Goal: Transaction & Acquisition: Purchase product/service

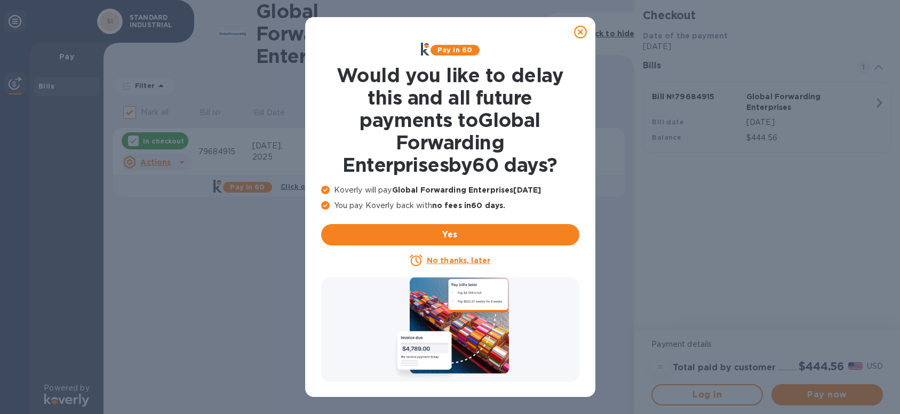
click at [479, 258] on u "No thanks, later" at bounding box center [458, 260] width 63 height 9
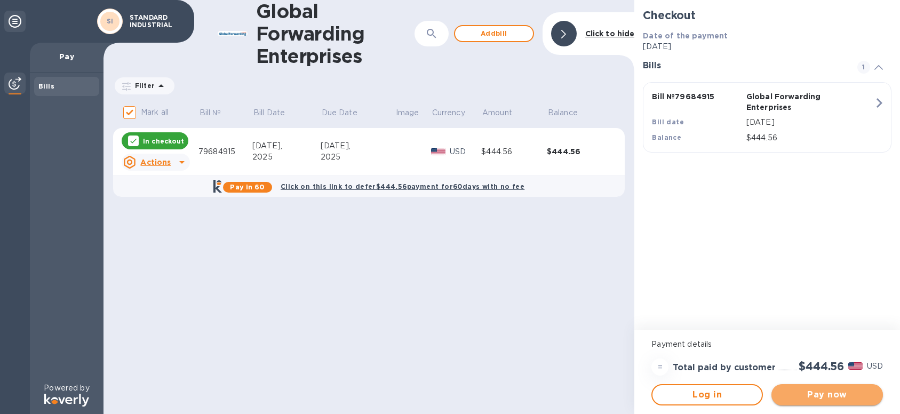
click at [833, 396] on span "Pay now" at bounding box center [827, 394] width 94 height 13
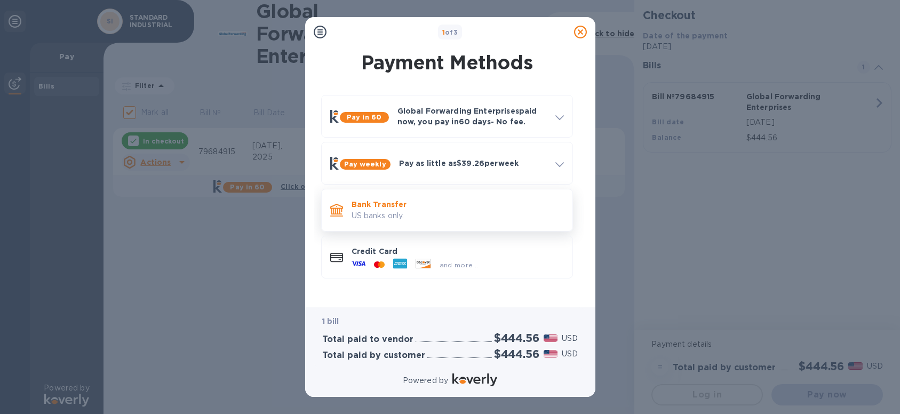
click at [431, 203] on p "Bank Transfer" at bounding box center [458, 204] width 212 height 11
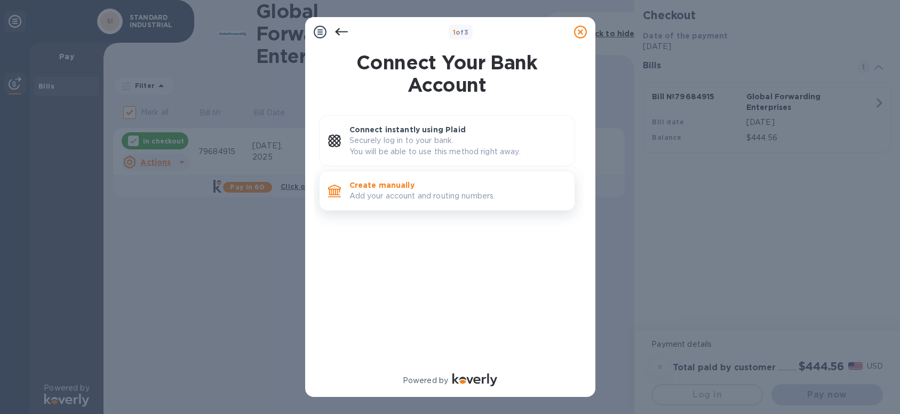
click at [445, 198] on p "Add your account and routing numbers." at bounding box center [457, 195] width 217 height 11
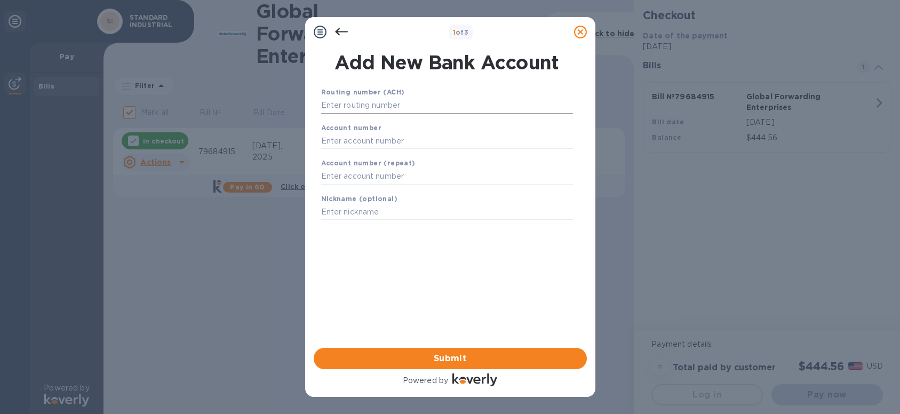
click at [410, 103] on input "text" at bounding box center [447, 106] width 252 height 16
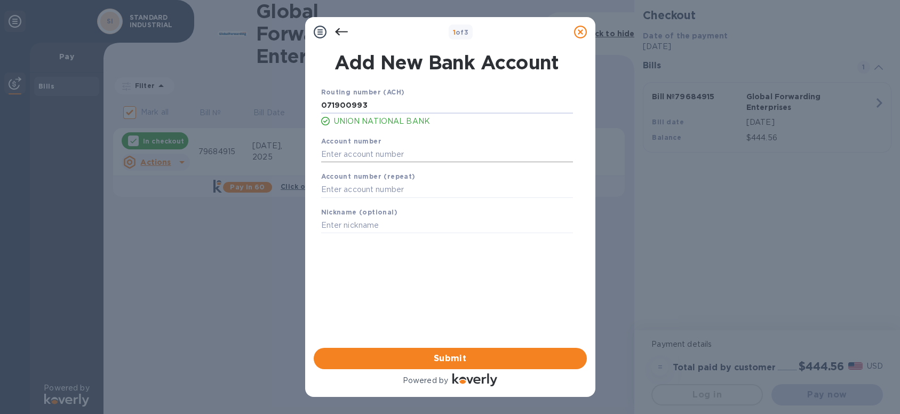
type input "071900993"
click at [433, 155] on input "text" at bounding box center [447, 154] width 252 height 16
type input "852681"
click at [403, 194] on input "text" at bounding box center [447, 190] width 252 height 16
type input "852681"
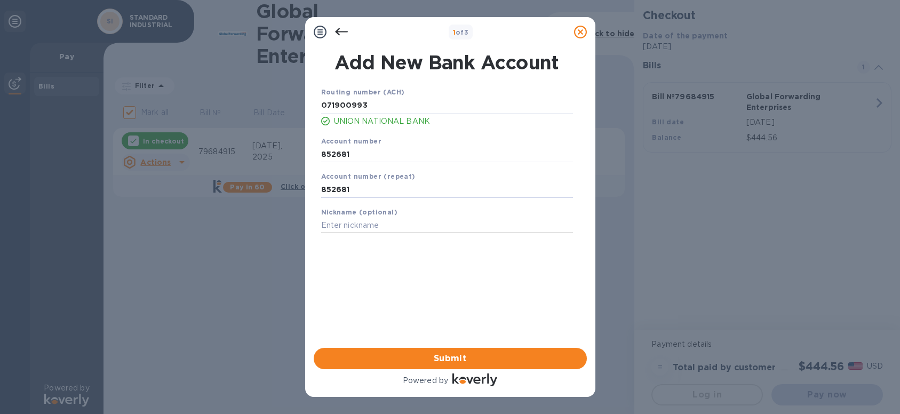
click at [400, 233] on input "text" at bounding box center [447, 226] width 252 height 16
type input "UNION NATIONAL"
click at [483, 354] on span "Submit" at bounding box center [450, 358] width 256 height 13
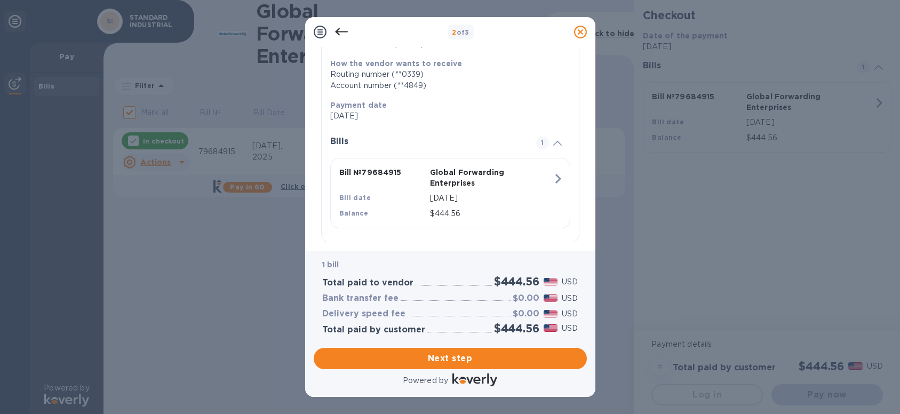
scroll to position [190, 0]
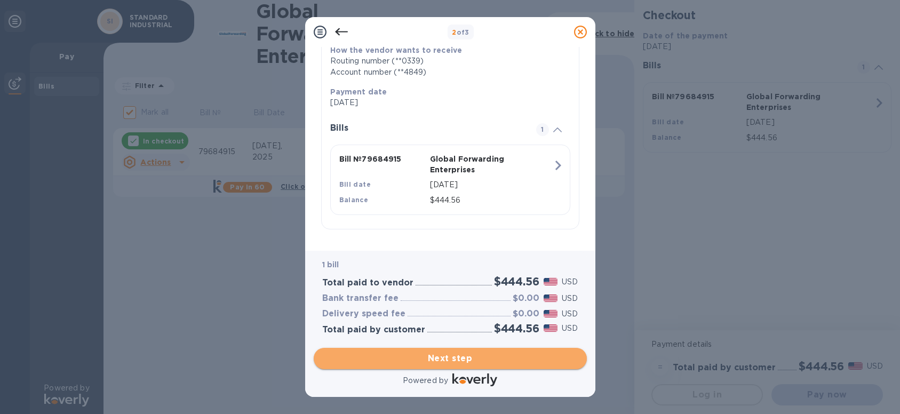
click at [477, 356] on span "Next step" at bounding box center [450, 358] width 256 height 13
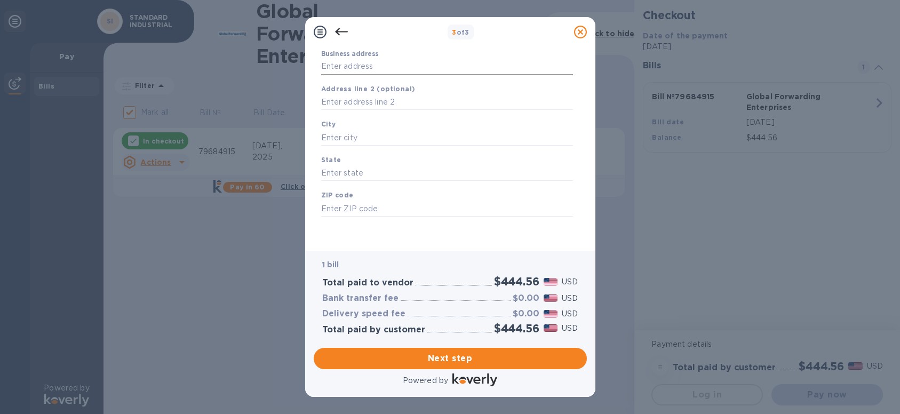
click at [402, 67] on input "Business address" at bounding box center [447, 67] width 252 height 16
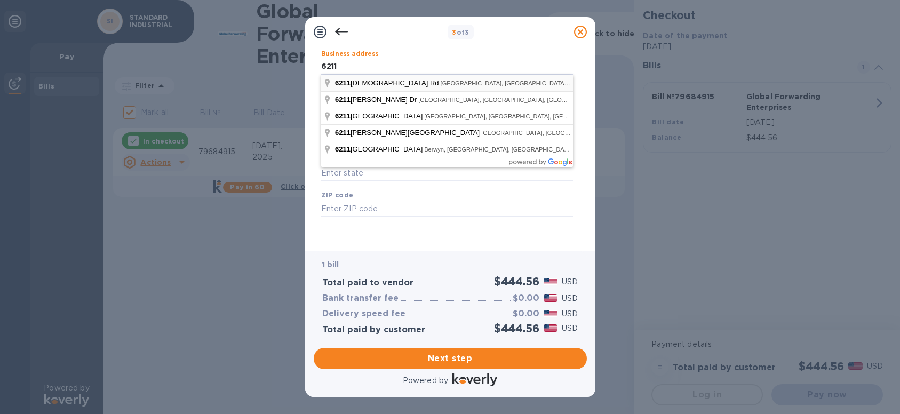
type input "[STREET_ADDRESS]"
type input "[GEOGRAPHIC_DATA]"
type input "IL"
type input "60133"
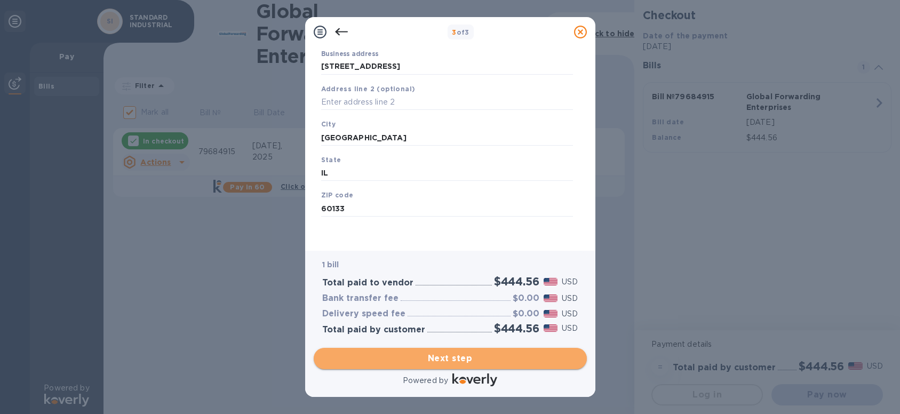
click at [501, 362] on span "Next step" at bounding box center [450, 358] width 256 height 13
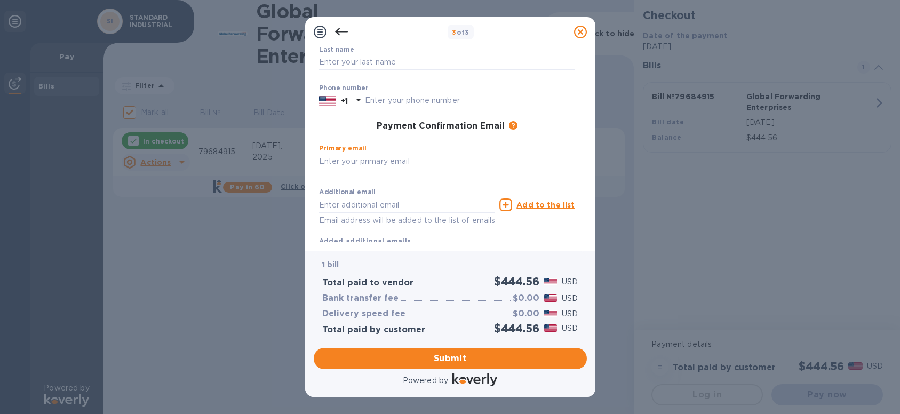
click at [407, 159] on input "text" at bounding box center [447, 161] width 256 height 16
click at [373, 61] on div "Last name ​" at bounding box center [447, 65] width 256 height 38
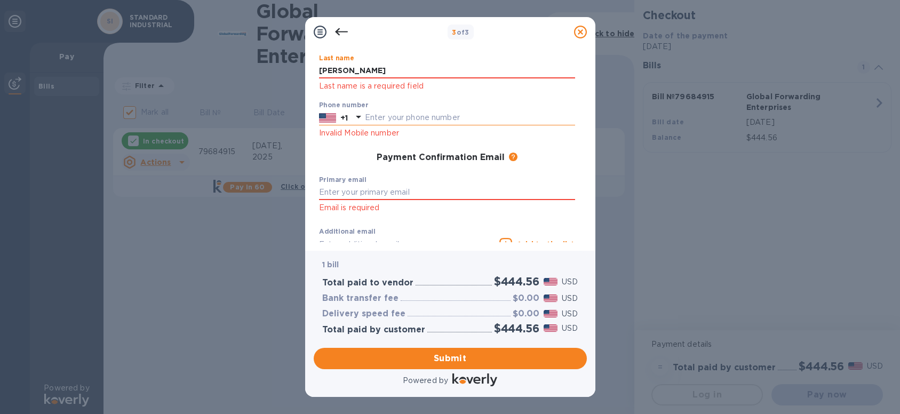
type input "[PERSON_NAME]"
click at [404, 114] on input "text" at bounding box center [470, 118] width 210 height 16
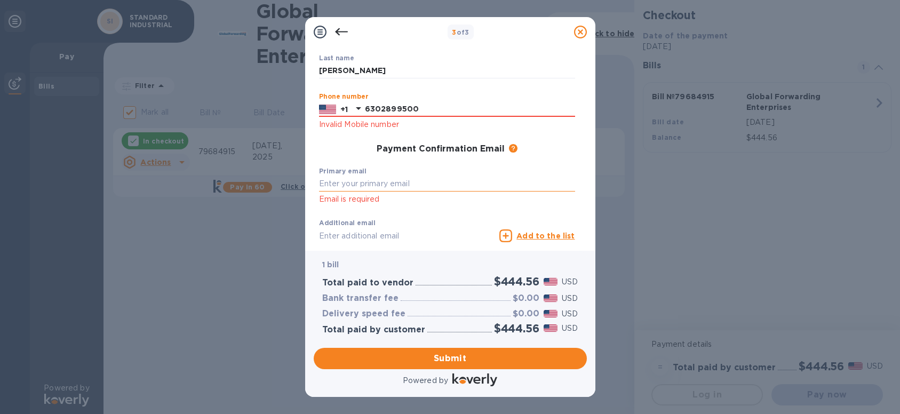
type input "6302899500"
click at [409, 182] on input "text" at bounding box center [447, 184] width 256 height 16
type input "[EMAIL_ADDRESS][DOMAIN_NAME]"
click at [422, 237] on div "Additional email Email address will be added to the list of emails" at bounding box center [407, 236] width 181 height 48
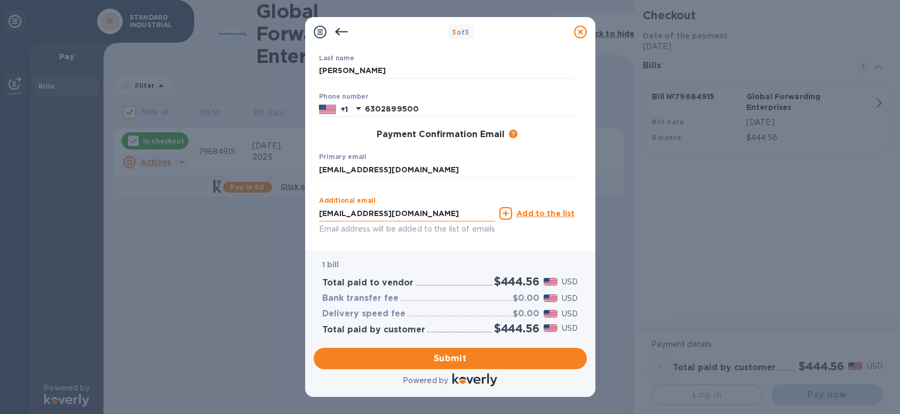
click at [437, 212] on input "[EMAIL_ADDRESS][DOMAIN_NAME]" at bounding box center [407, 213] width 177 height 16
type input "[EMAIL_ADDRESS][DOMAIN_NAME]"
click at [468, 352] on span "Submit" at bounding box center [450, 358] width 256 height 13
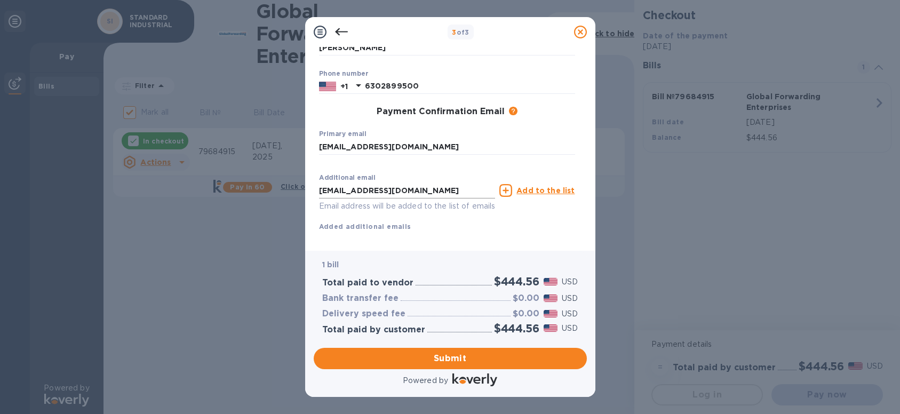
scroll to position [150, 0]
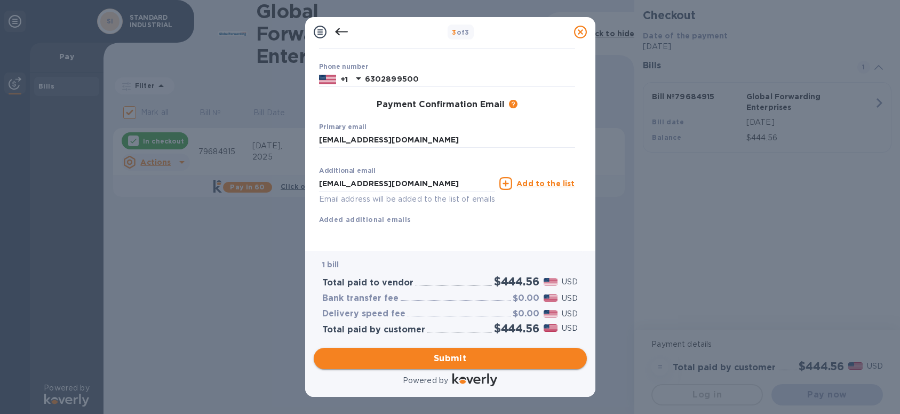
click at [449, 355] on span "Submit" at bounding box center [450, 358] width 256 height 13
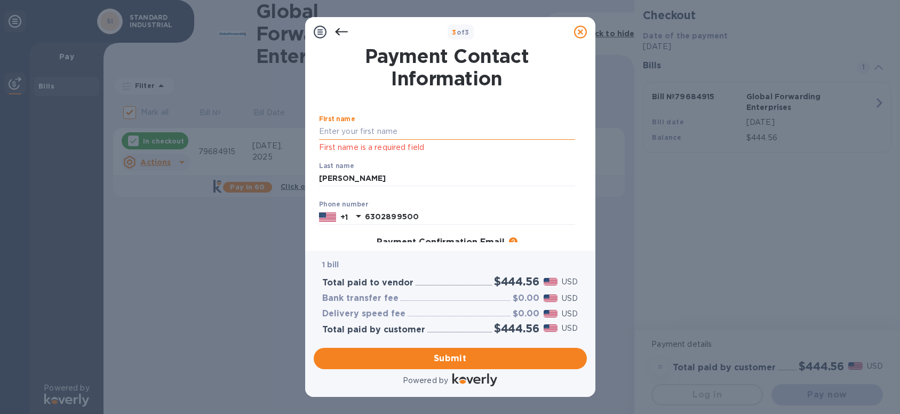
click at [391, 128] on input "text" at bounding box center [447, 132] width 256 height 16
type input "a"
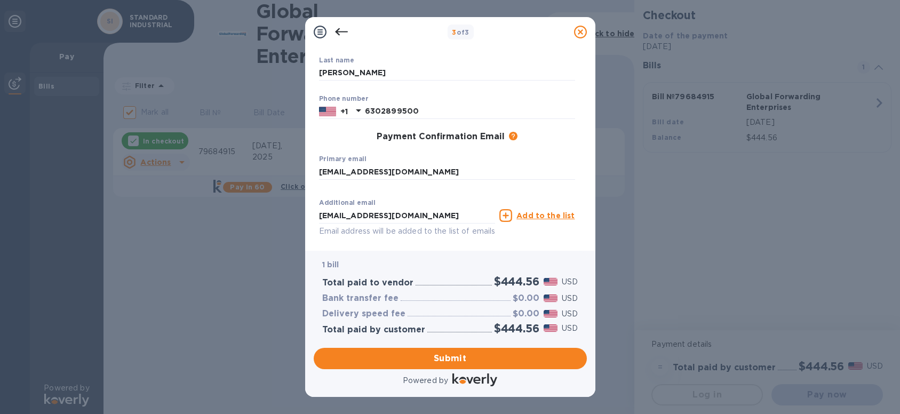
scroll to position [107, 0]
type input "AL"
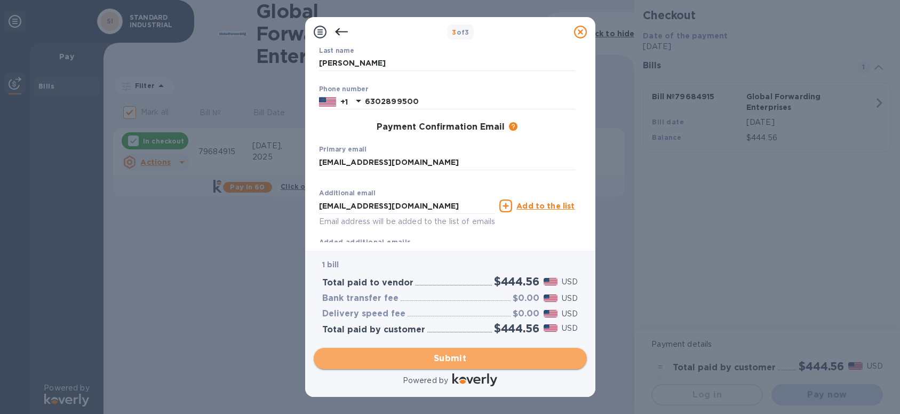
click at [460, 358] on span "Submit" at bounding box center [450, 358] width 256 height 13
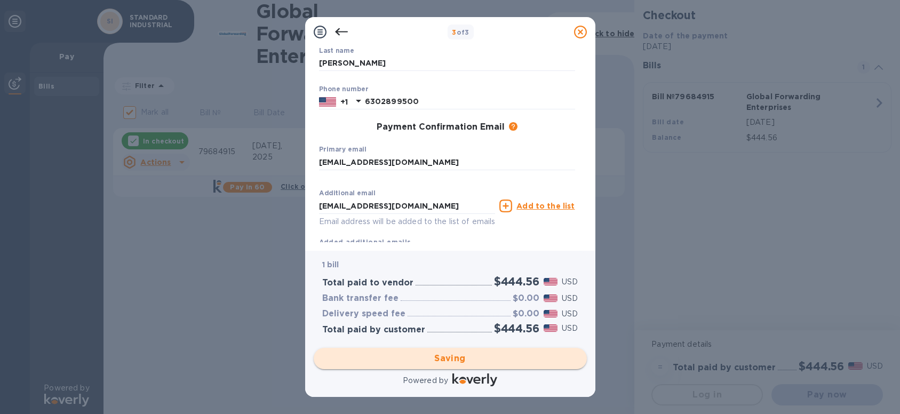
checkbox input "false"
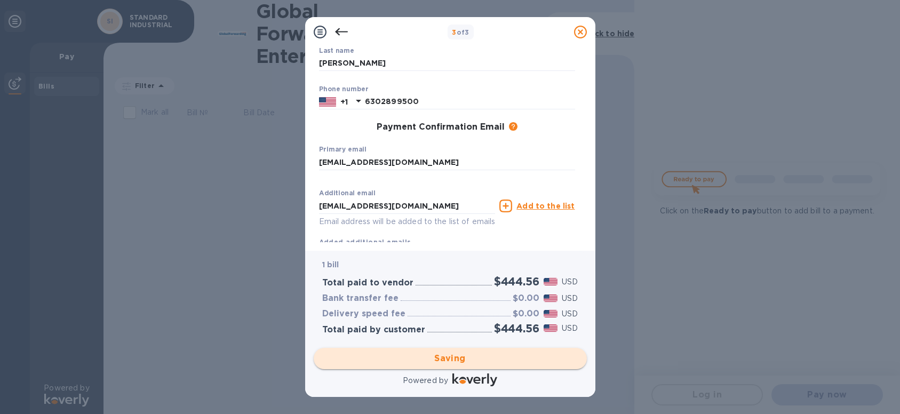
scroll to position [0, 0]
